Goal: Information Seeking & Learning: Learn about a topic

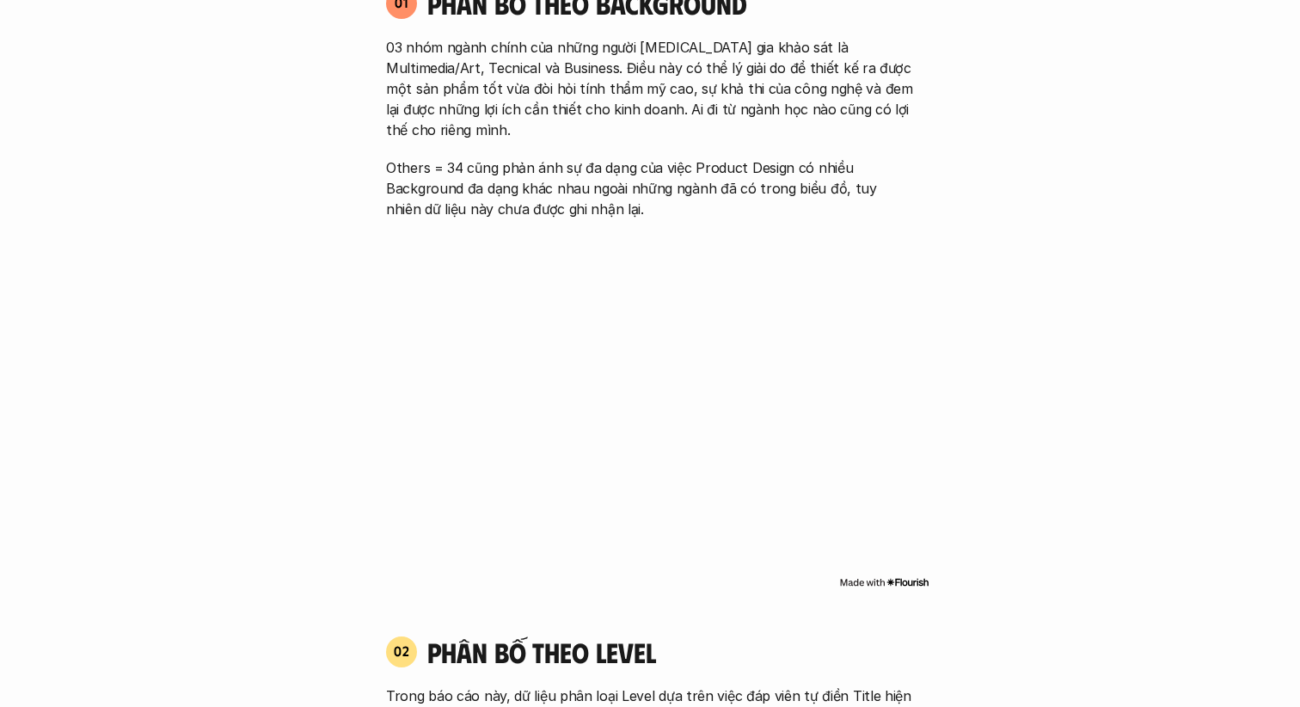
scroll to position [1195, 0]
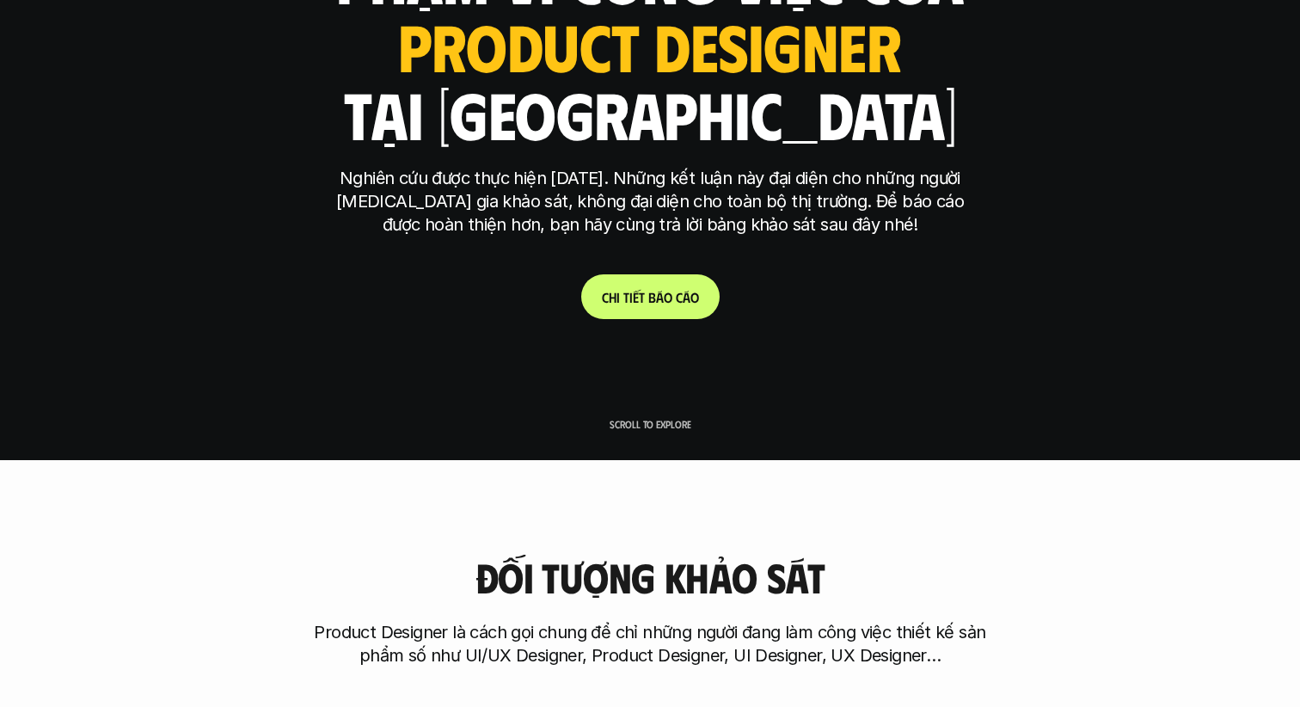
click at [691, 310] on link "C h i t i ế t b á o c á o" at bounding box center [650, 296] width 138 height 45
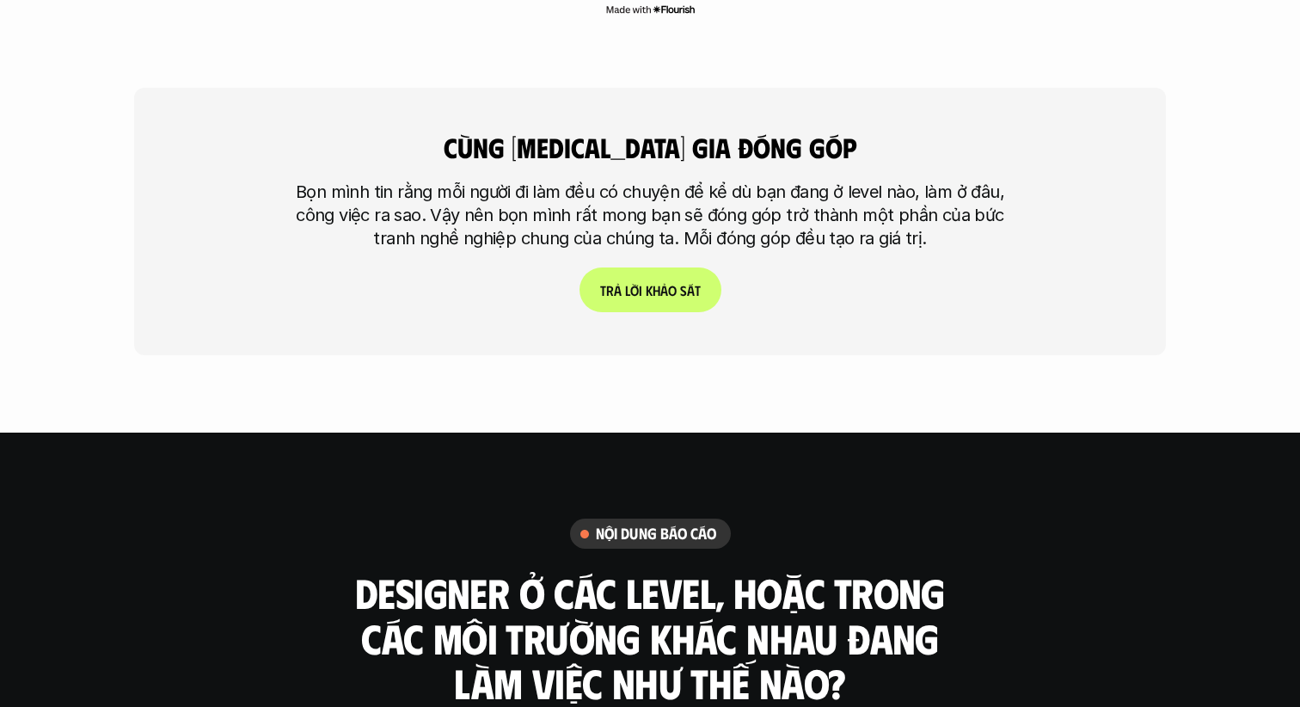
scroll to position [4189, 0]
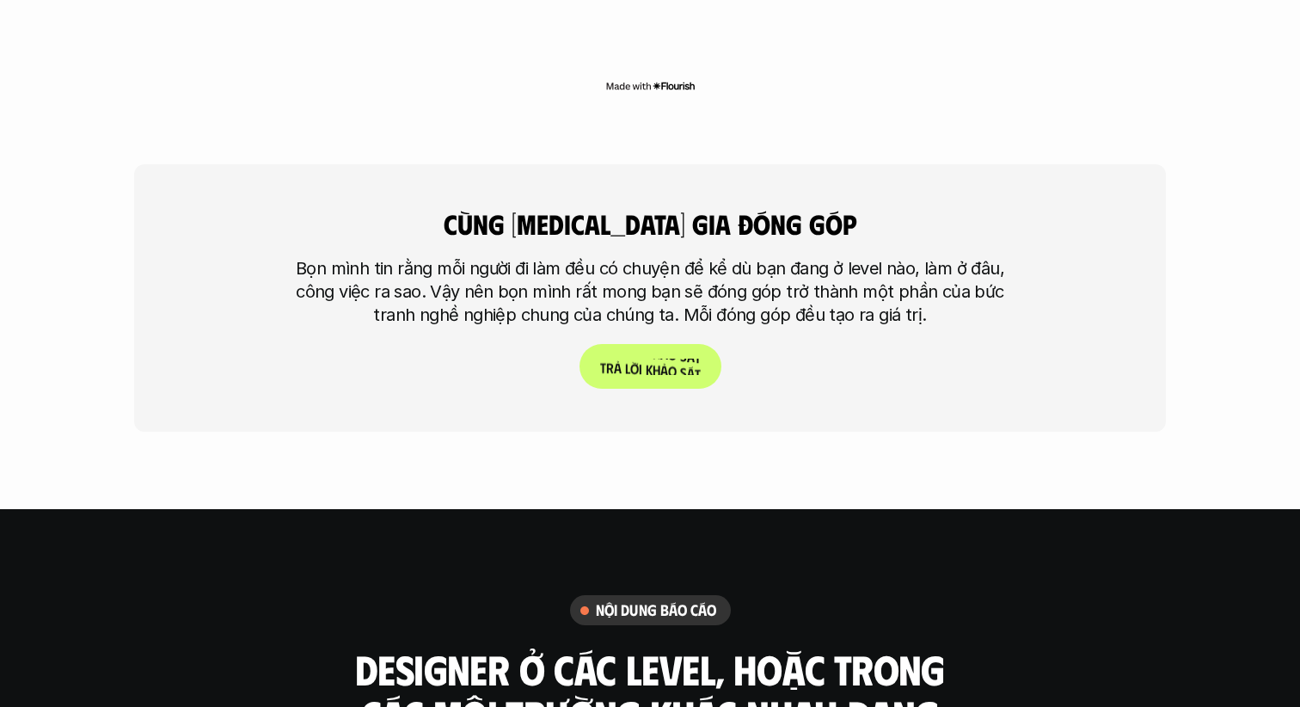
click at [687, 359] on p "T r ả l ờ i k h ả o s á t" at bounding box center [650, 367] width 101 height 16
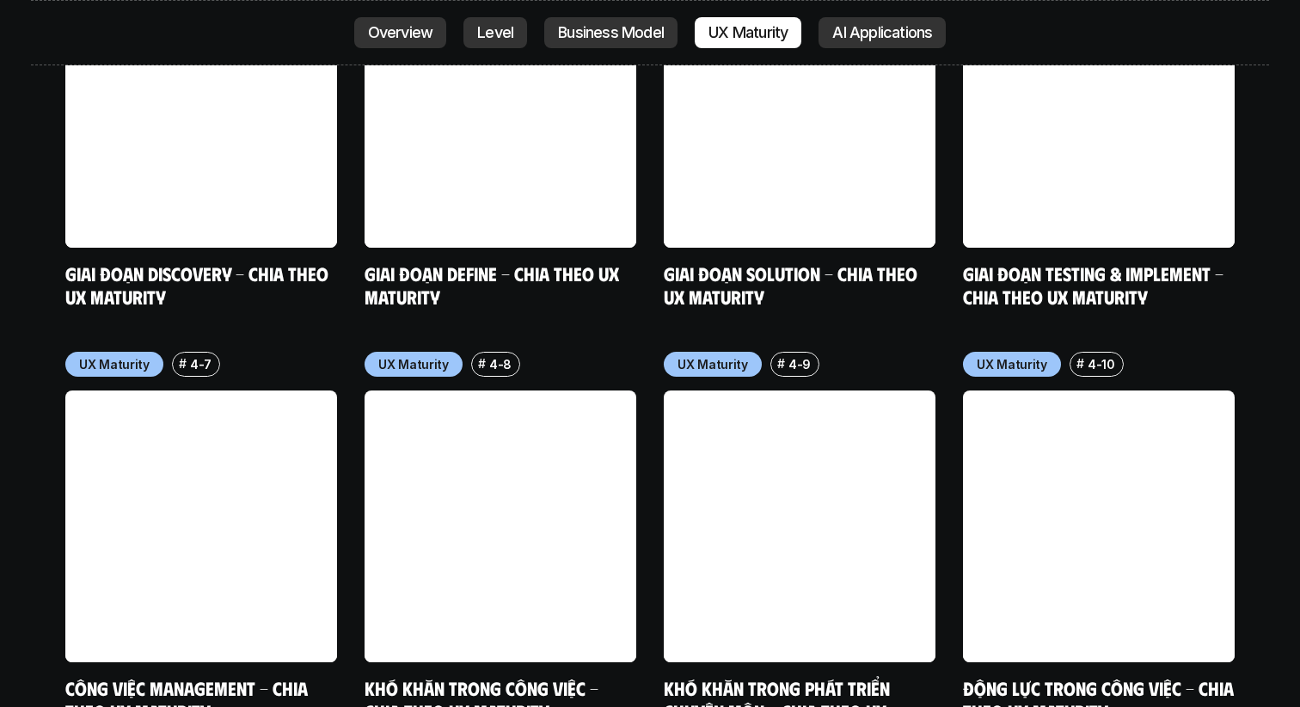
scroll to position [8552, 0]
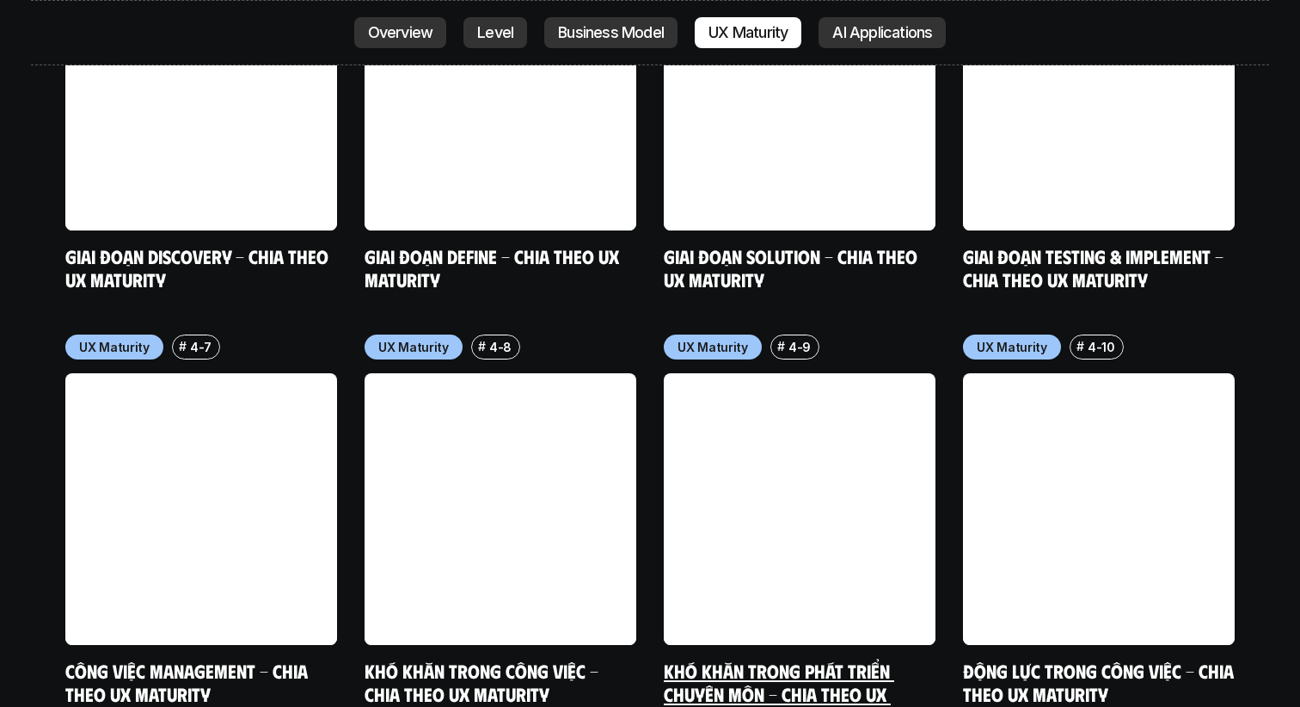
click at [710, 659] on link "Khó khăn trong phát triển chuyên môn - Chia theo UX Maturity" at bounding box center [779, 694] width 230 height 71
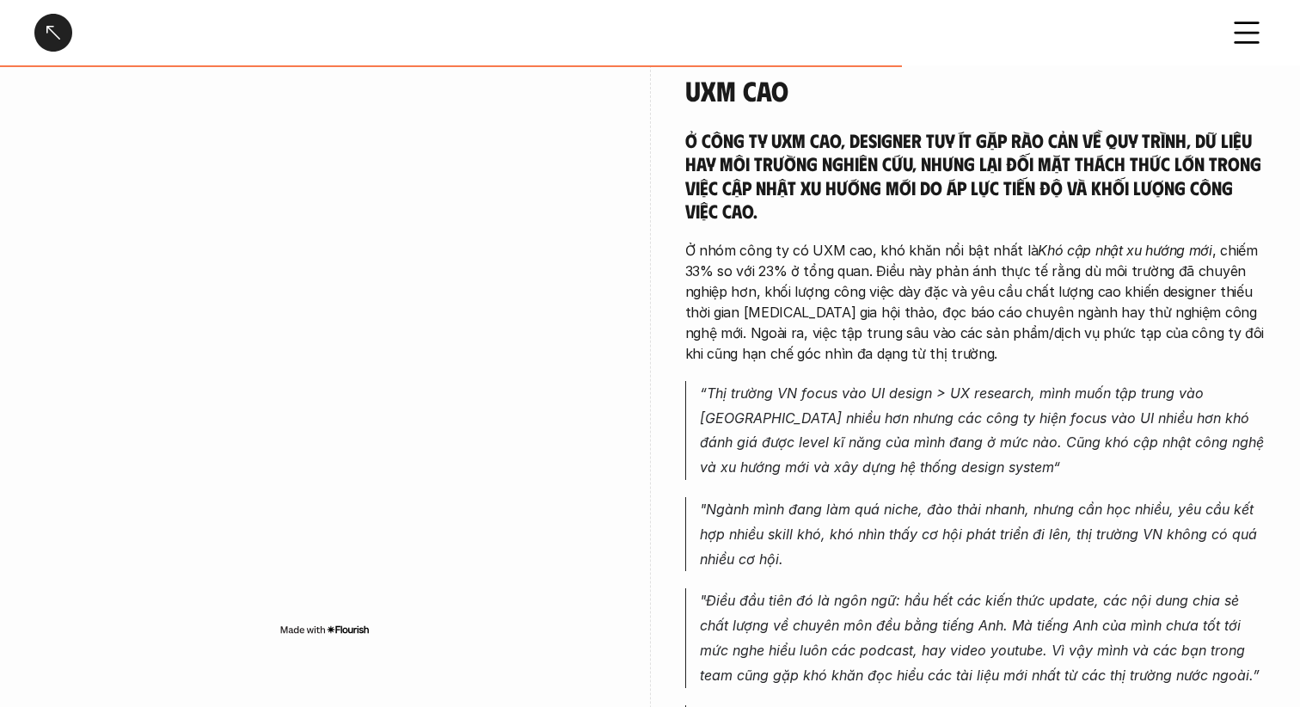
scroll to position [2461, 0]
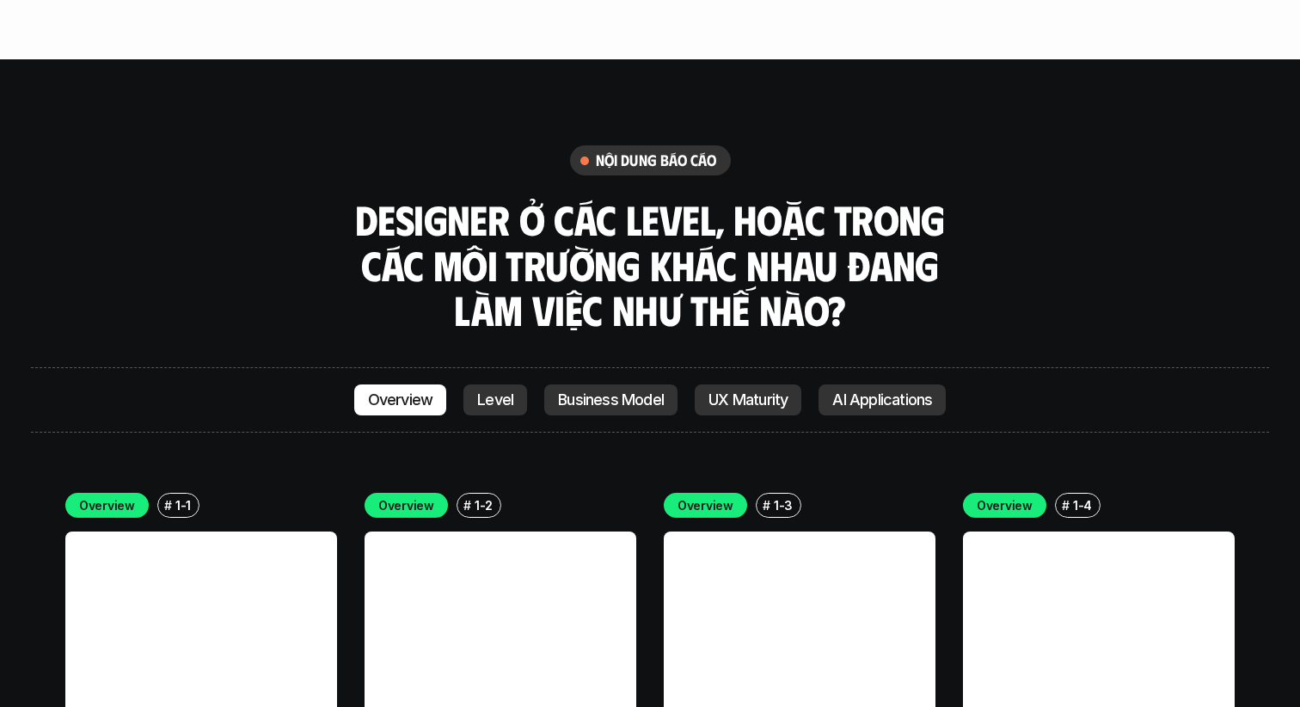
scroll to position [4667, 0]
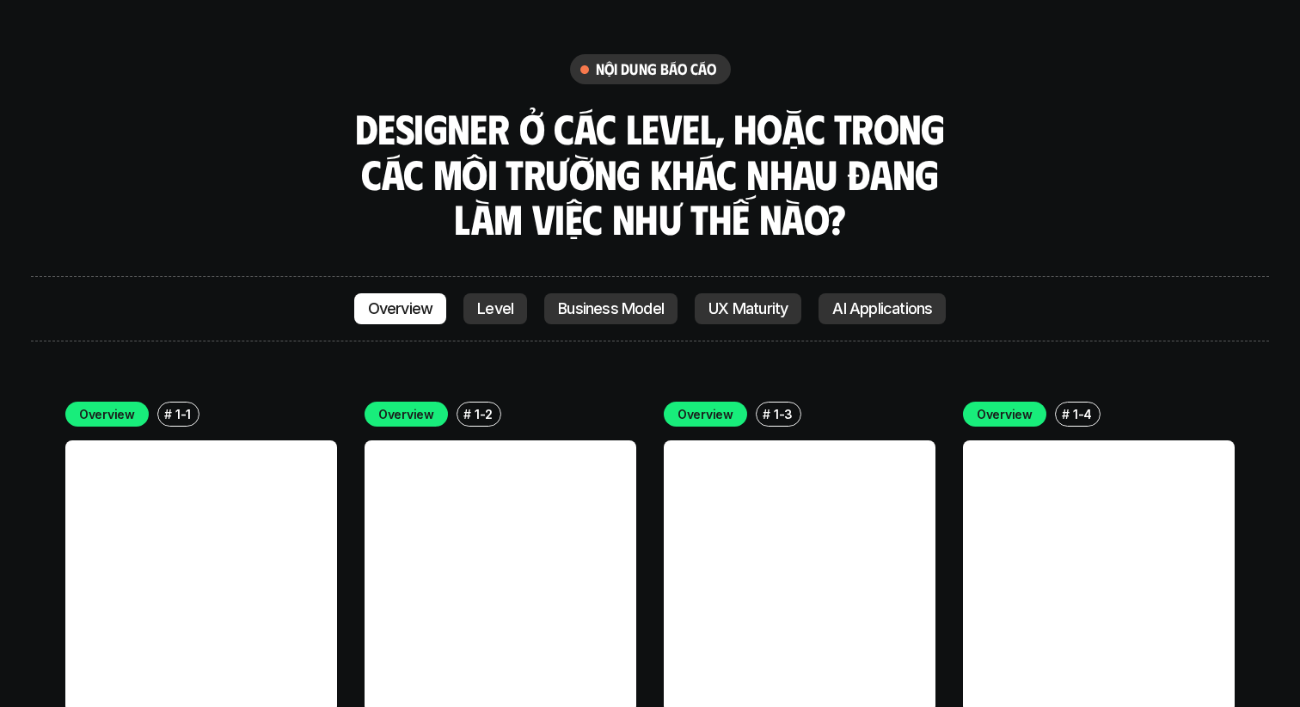
click at [511, 300] on p "Level" at bounding box center [495, 308] width 36 height 17
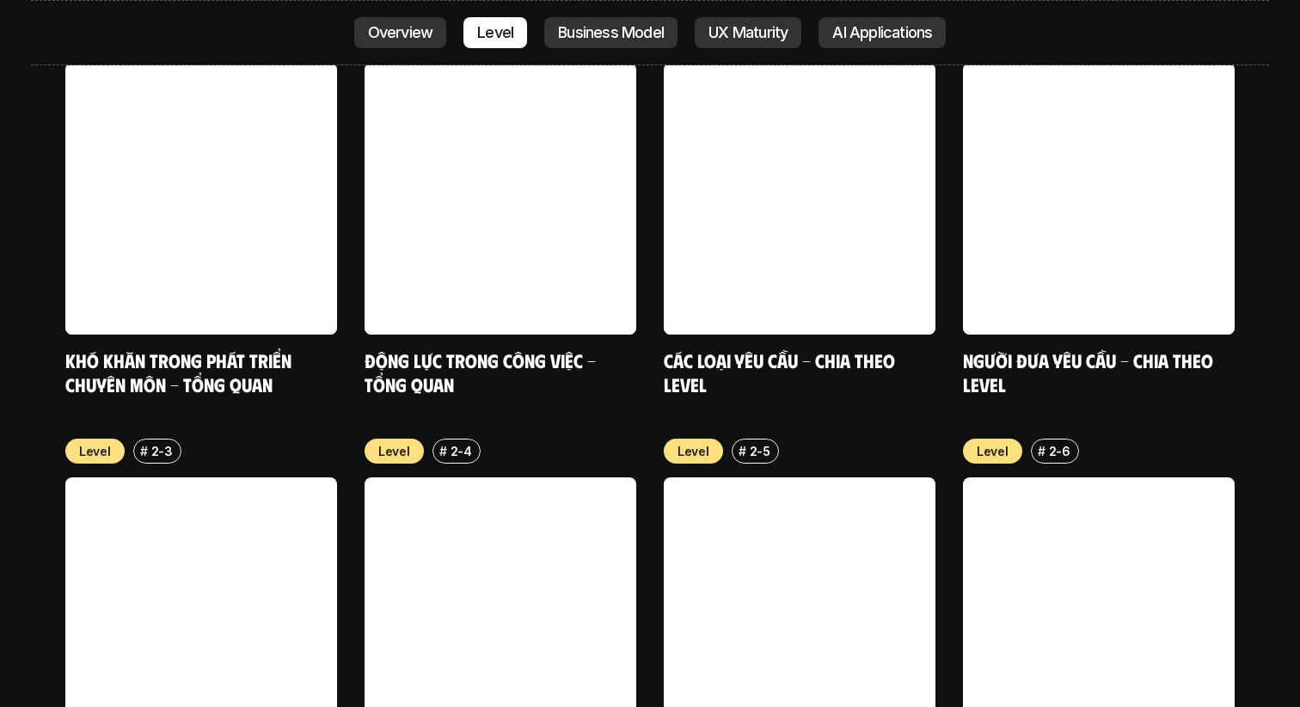
scroll to position [6052, 0]
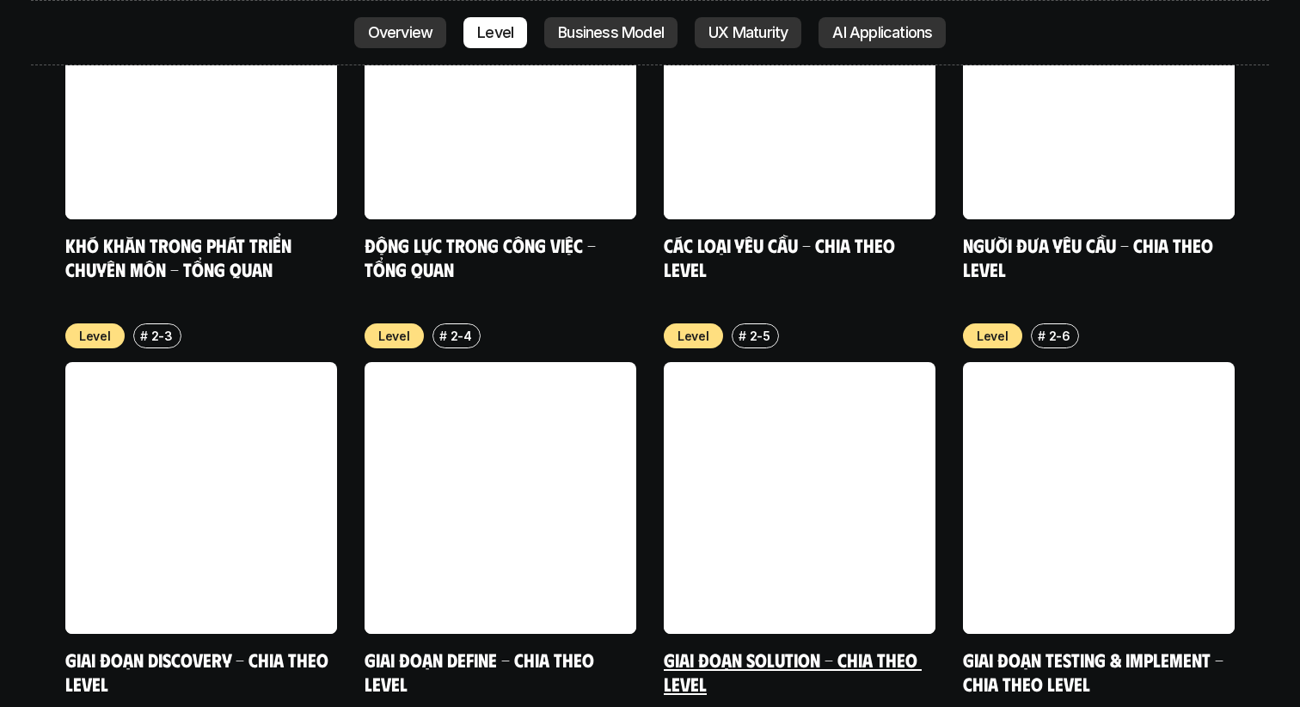
click at [861, 430] on link at bounding box center [800, 498] width 272 height 272
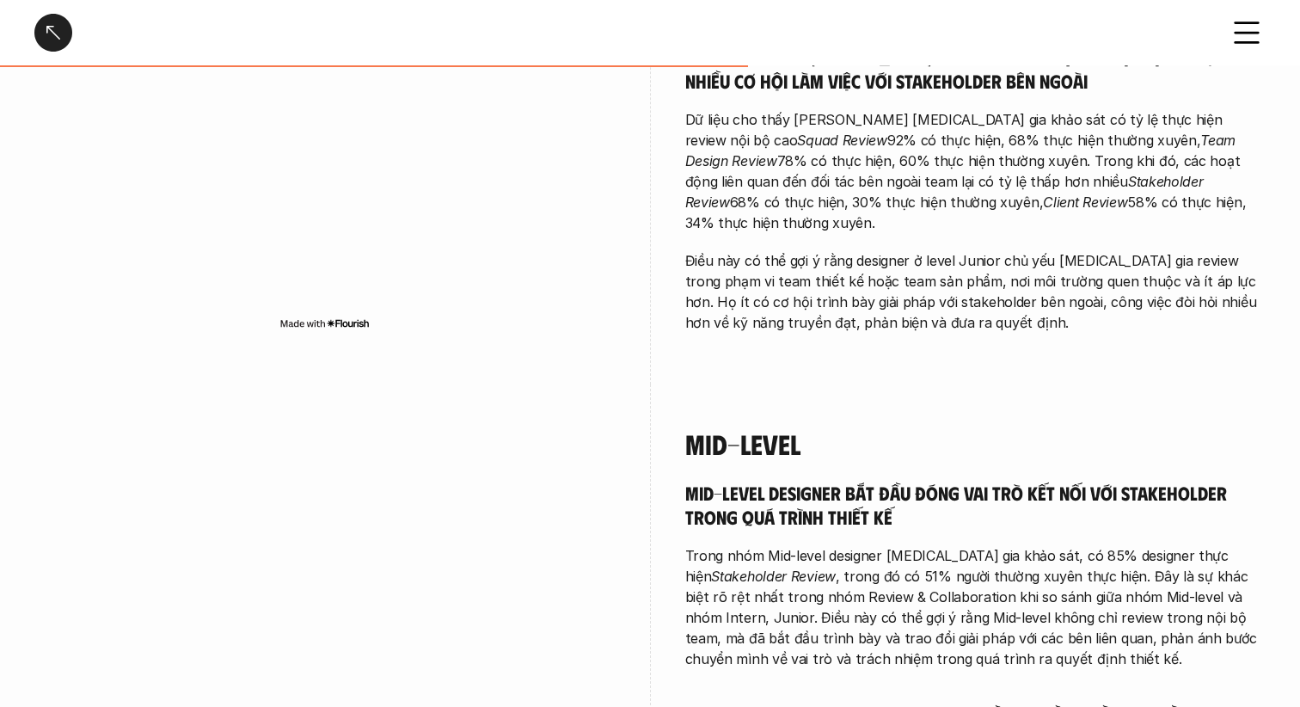
scroll to position [3316, 0]
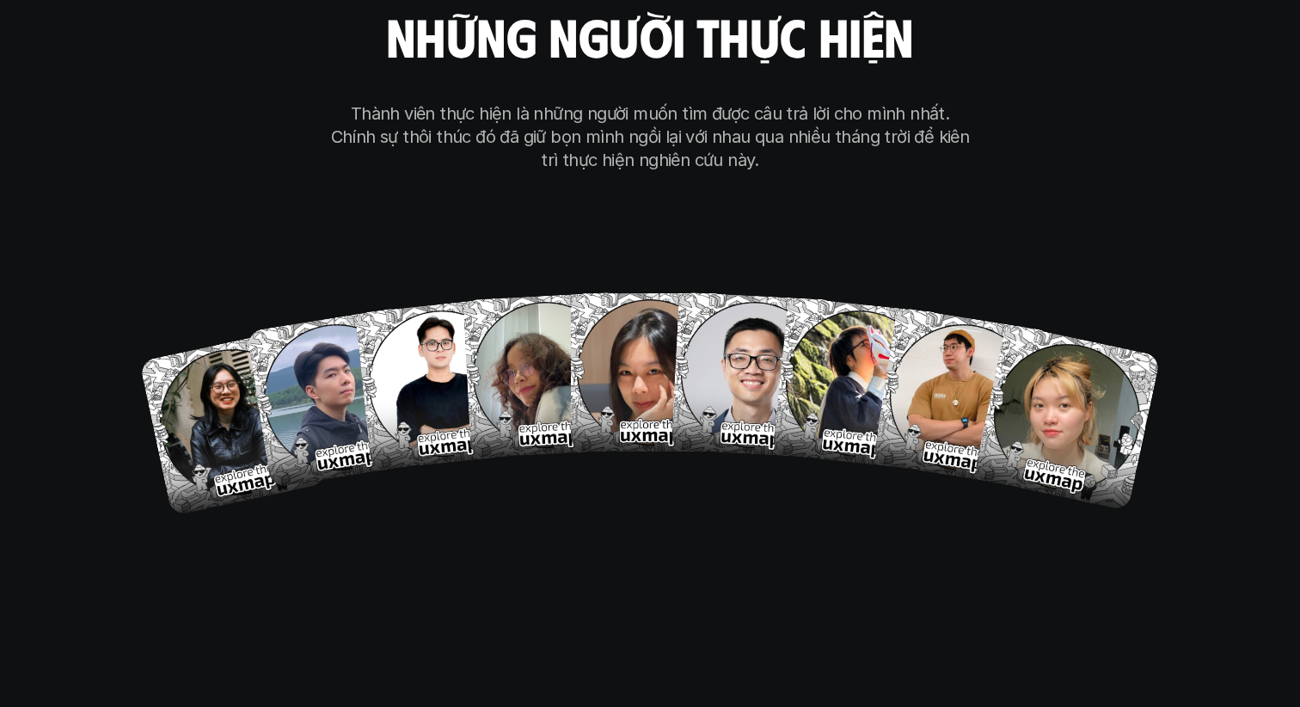
scroll to position [9969, 0]
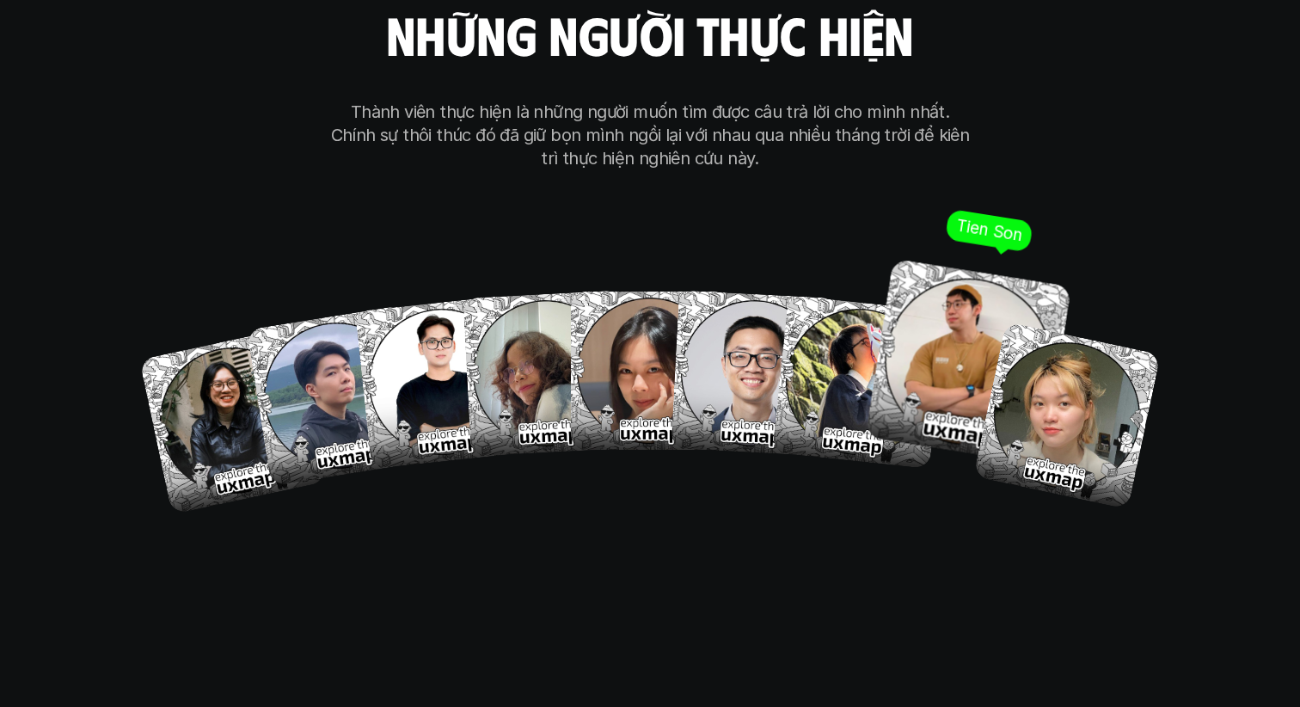
click at [950, 259] on img at bounding box center [968, 362] width 206 height 206
click at [1009, 216] on p "Tien Son" at bounding box center [989, 231] width 69 height 30
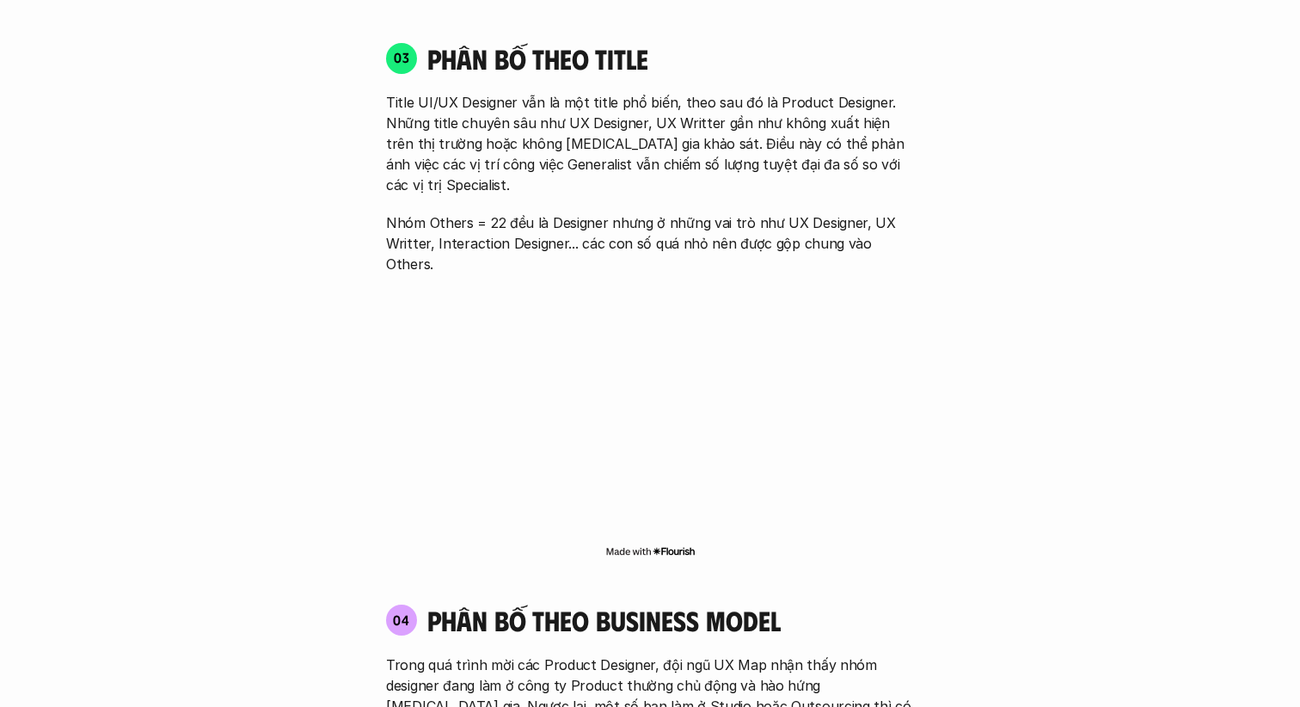
scroll to position [2510, 0]
